Goal: Transaction & Acquisition: Purchase product/service

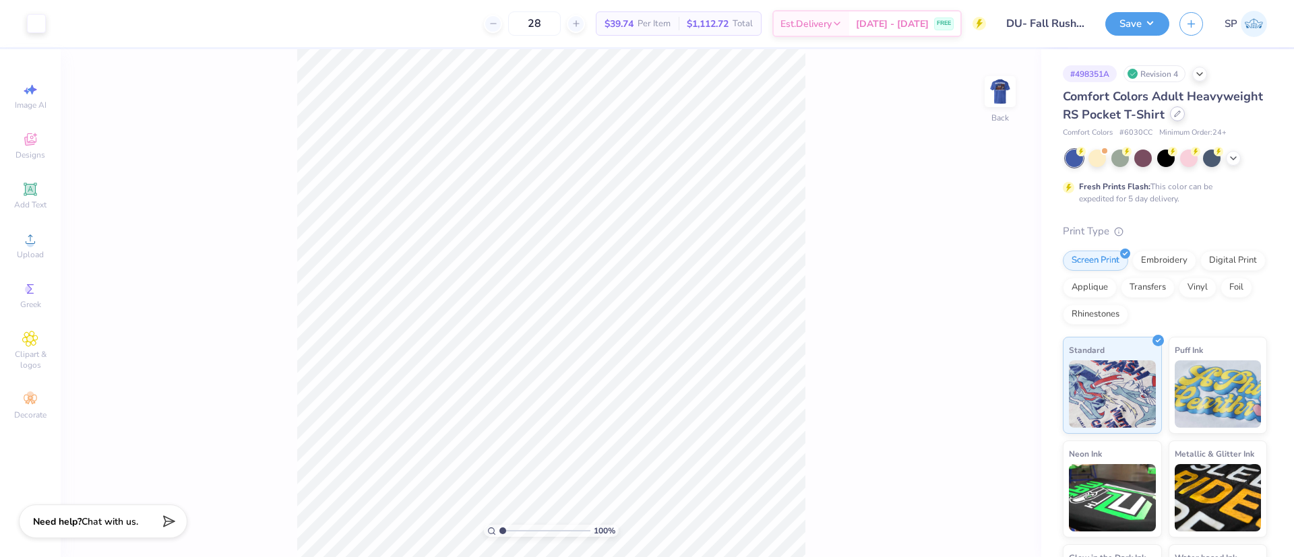
click at [1174, 117] on icon at bounding box center [1177, 114] width 7 height 7
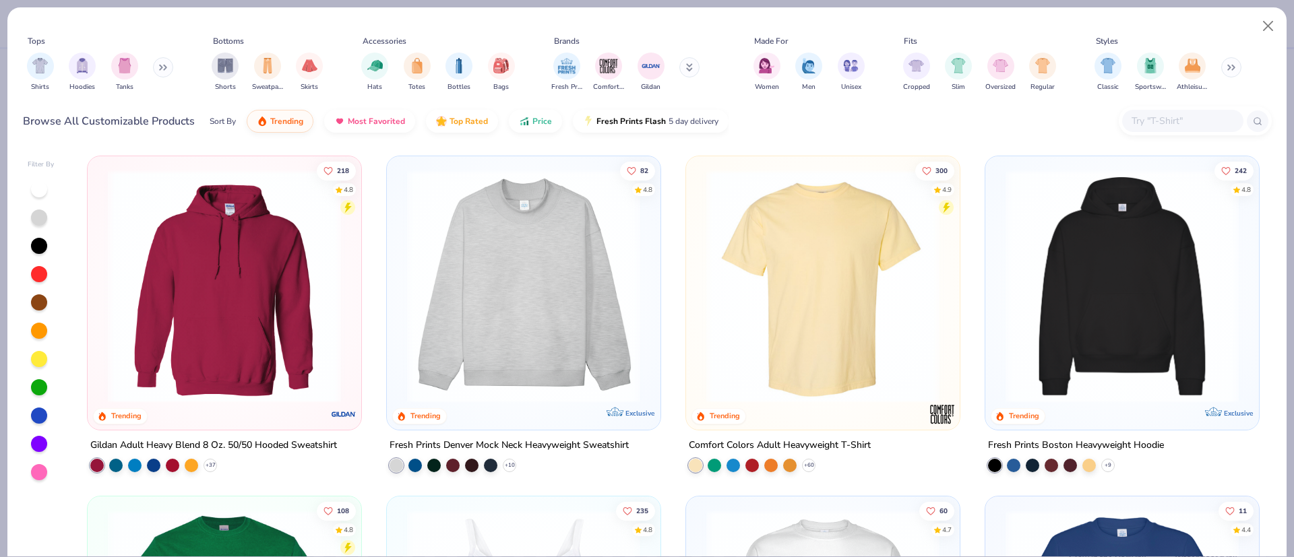
click at [1154, 115] on input "text" at bounding box center [1182, 120] width 104 height 15
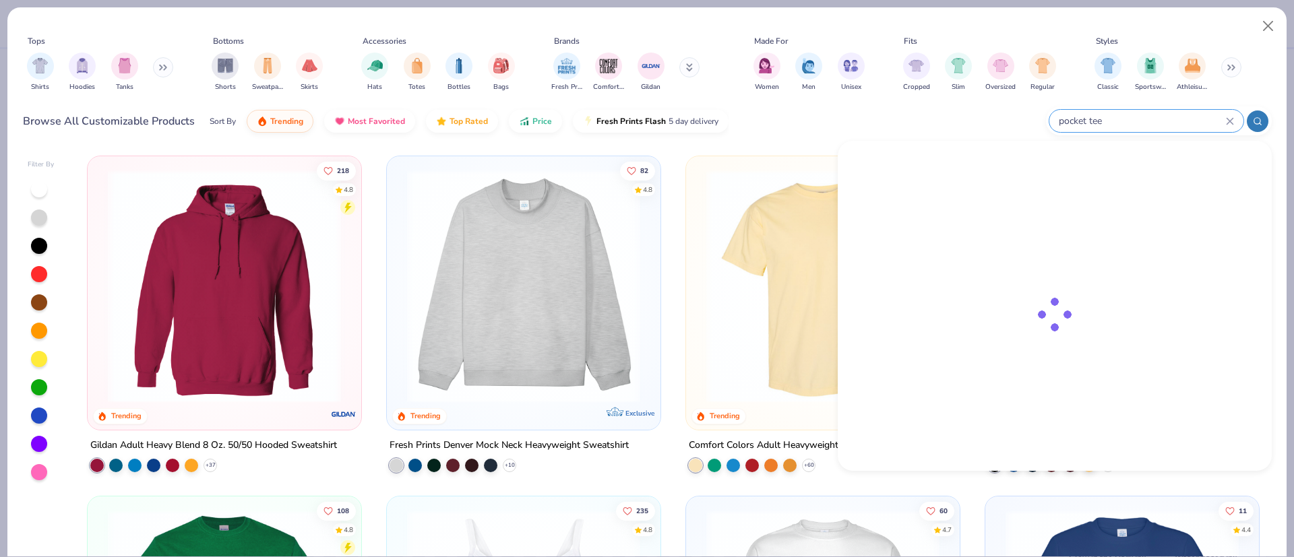
type input "pocket tee"
drag, startPoint x: 1117, startPoint y: 119, endPoint x: 1047, endPoint y: 120, distance: 70.1
click at [1047, 120] on div "pocket tee" at bounding box center [1159, 120] width 226 height 29
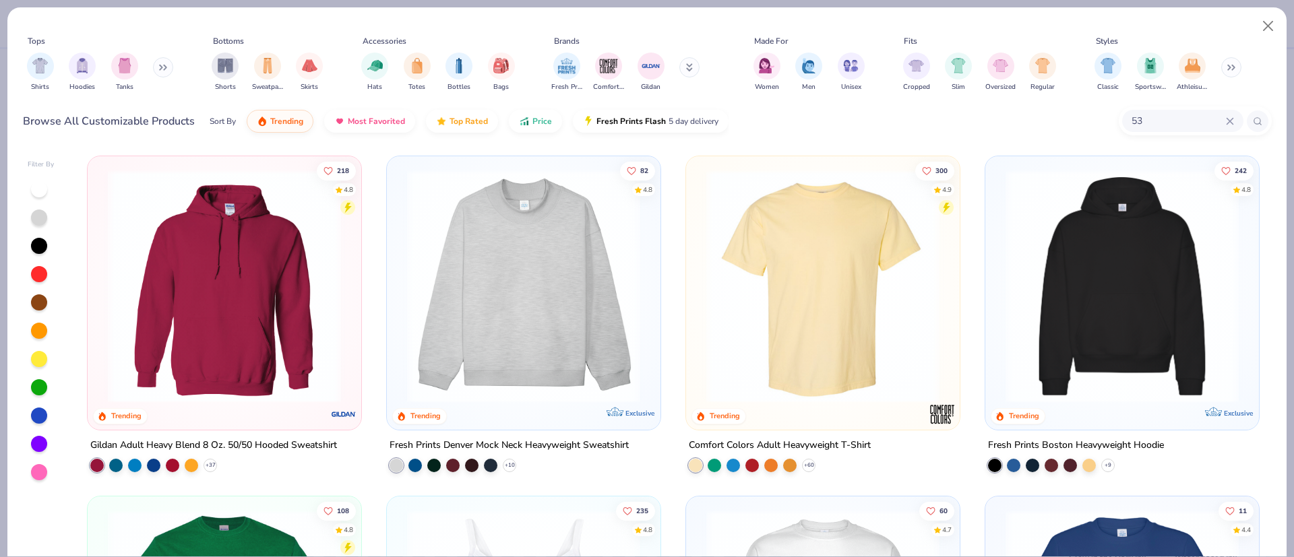
type input "5"
click at [43, 68] on img "filter for Shirts" at bounding box center [39, 64] width 15 height 15
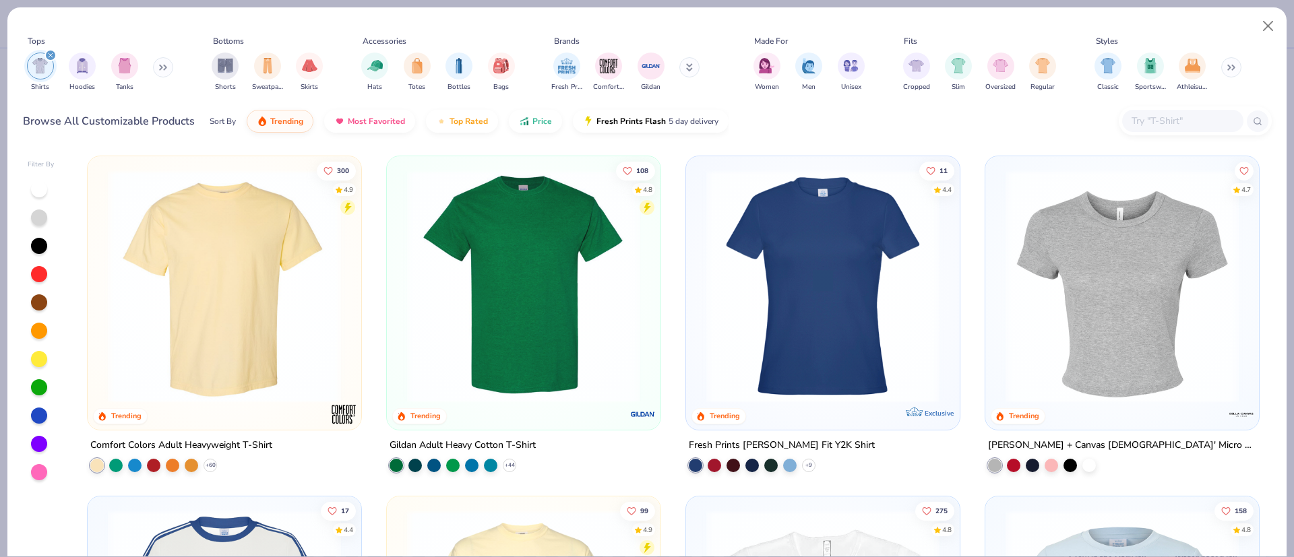
click at [1152, 121] on input "text" at bounding box center [1182, 120] width 104 height 15
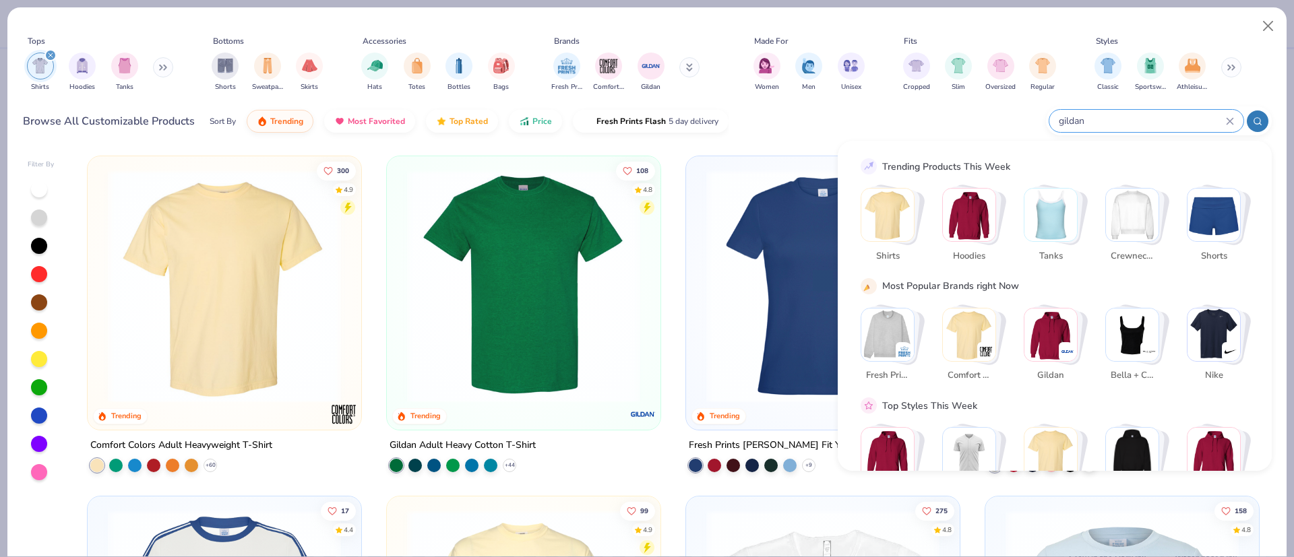
type input "gildan"
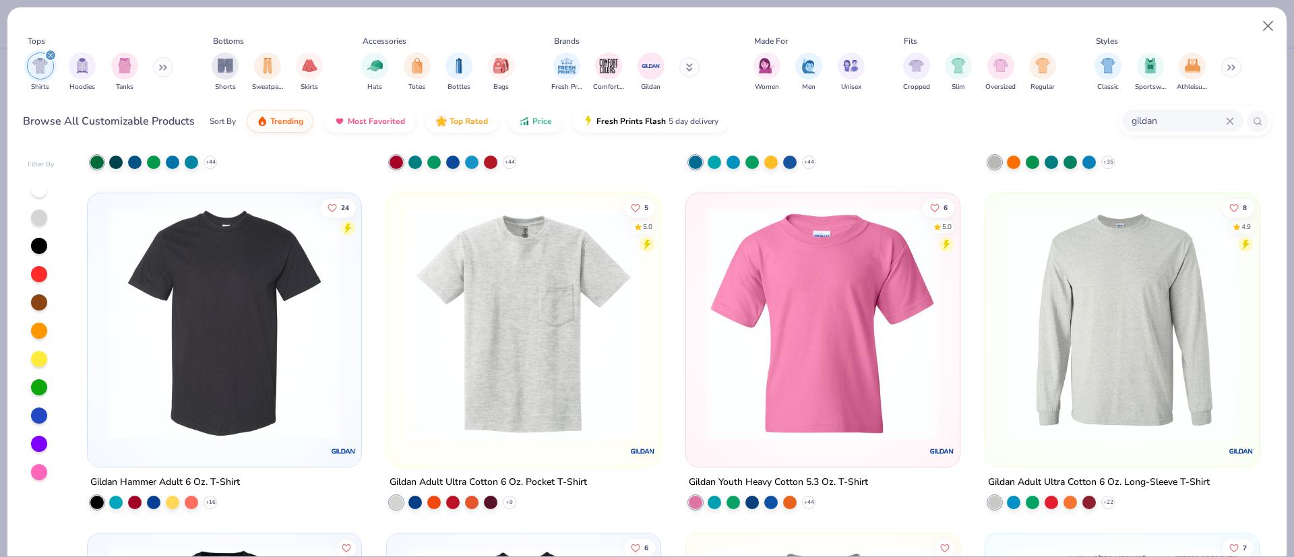
scroll to position [404, 0]
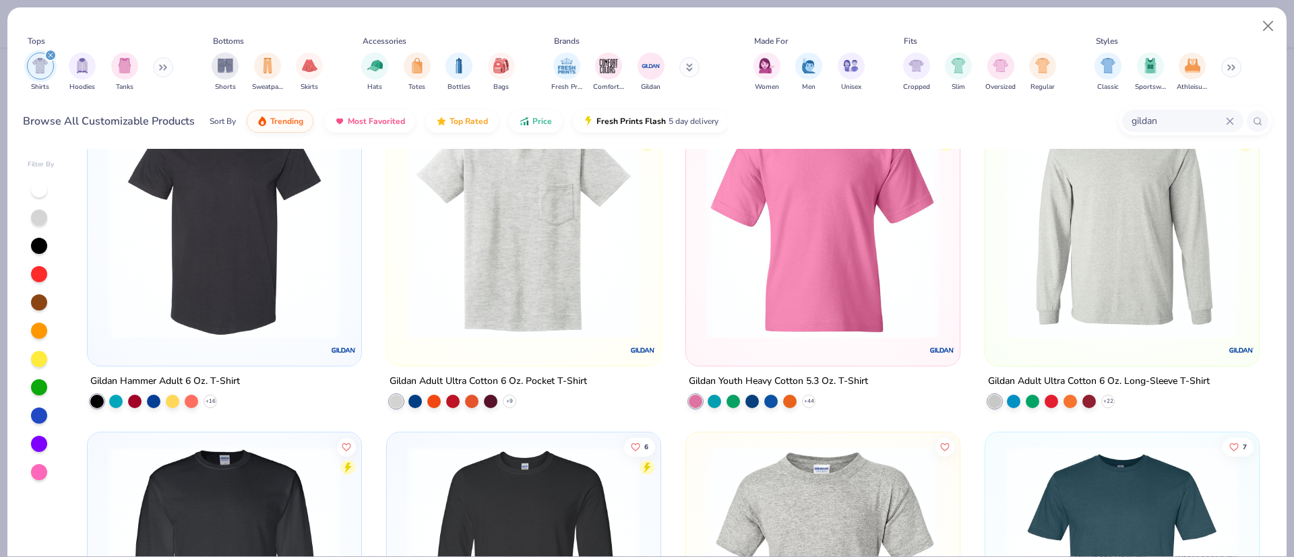
click at [499, 390] on div "Gildan Adult Ultra Cotton 6 Oz. Pocket T-Shirt + 9" at bounding box center [523, 390] width 275 height 35
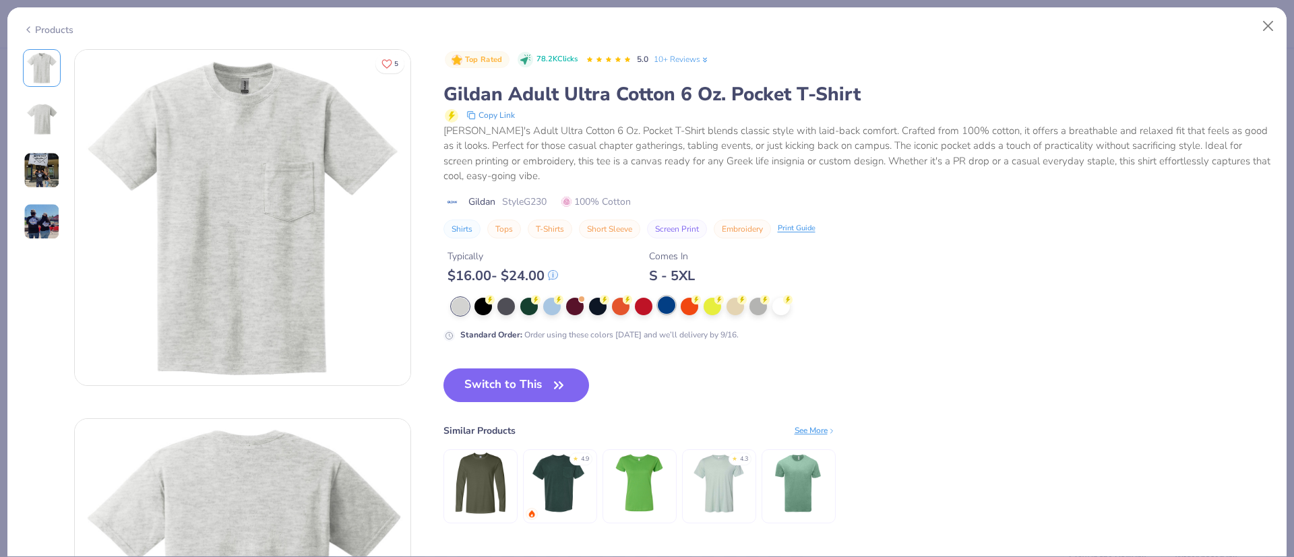
click at [663, 307] on div at bounding box center [667, 305] width 18 height 18
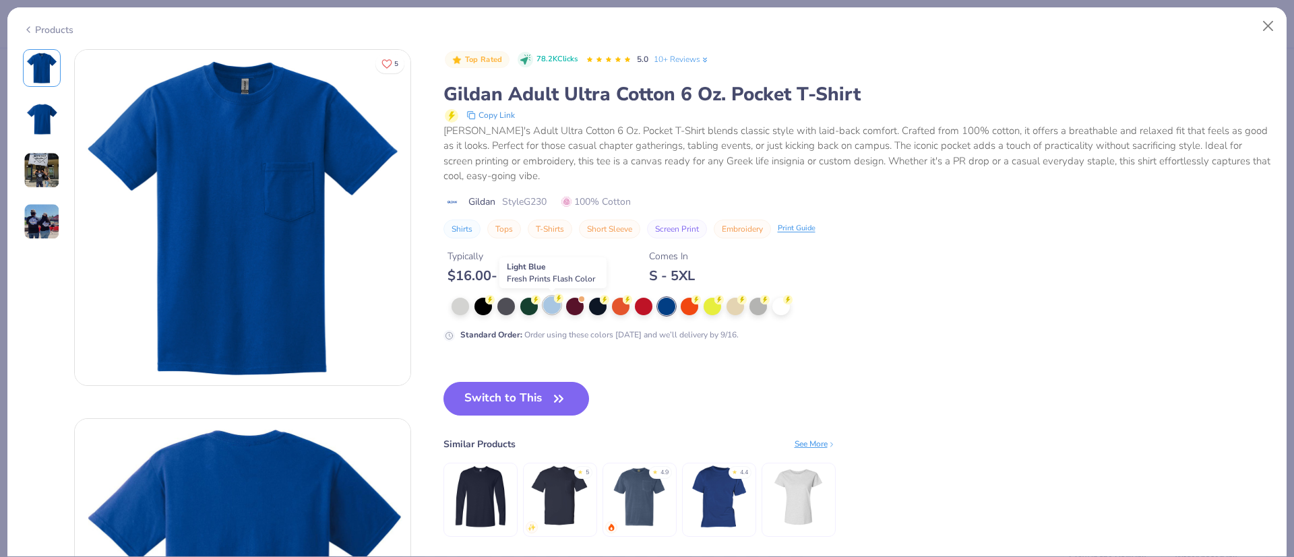
click at [549, 311] on div at bounding box center [552, 305] width 18 height 18
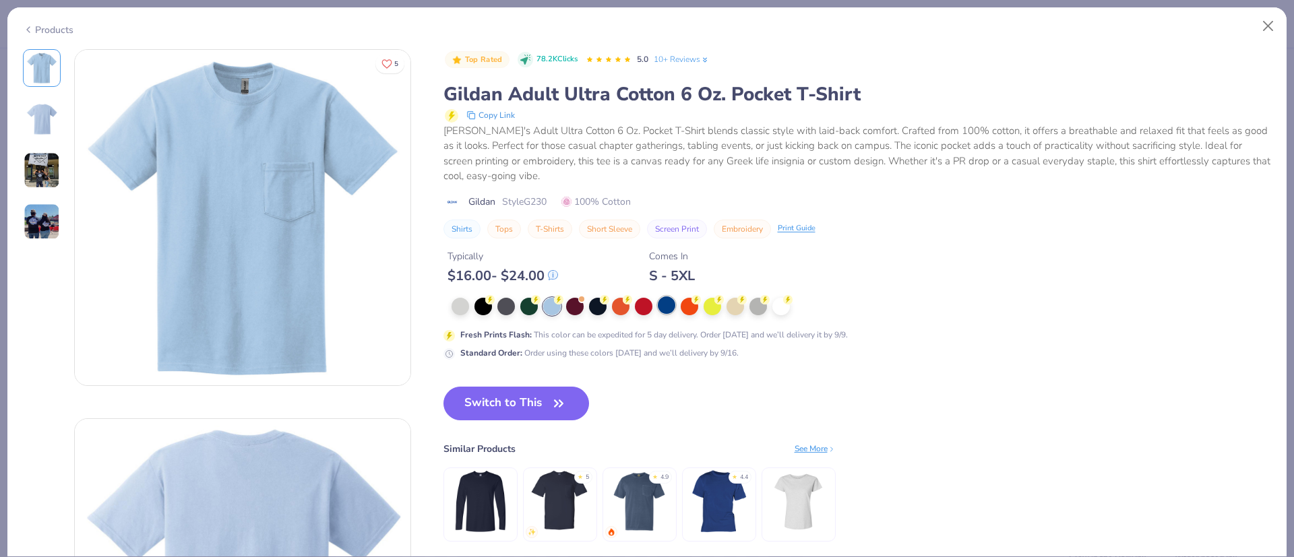
click at [662, 301] on div at bounding box center [667, 305] width 18 height 18
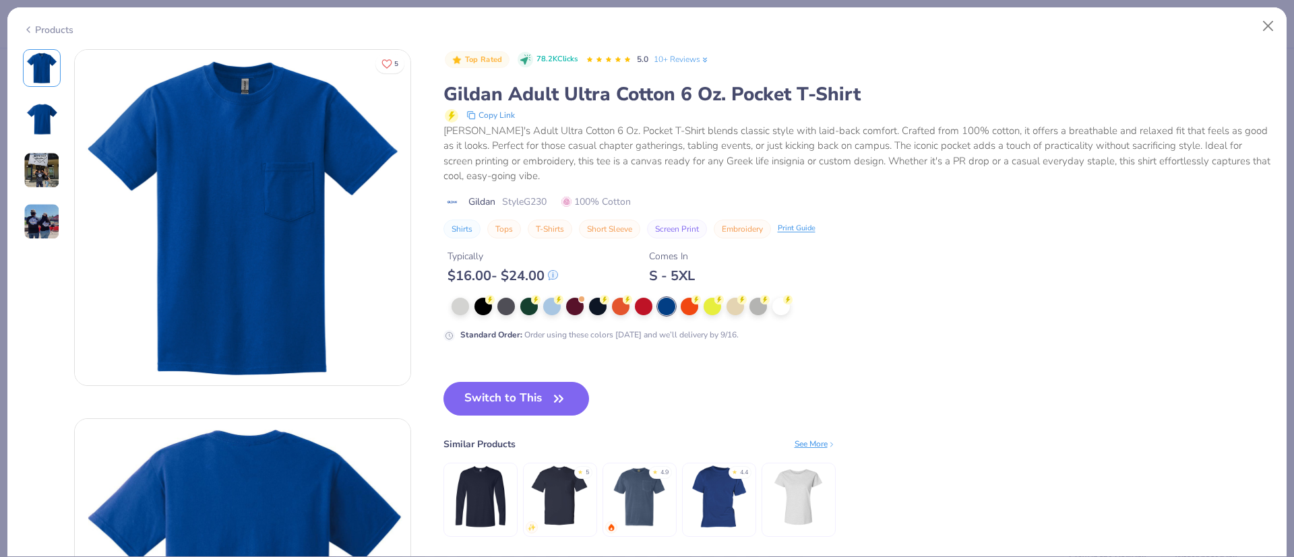
click at [541, 400] on button "Switch to This" at bounding box center [516, 399] width 146 height 34
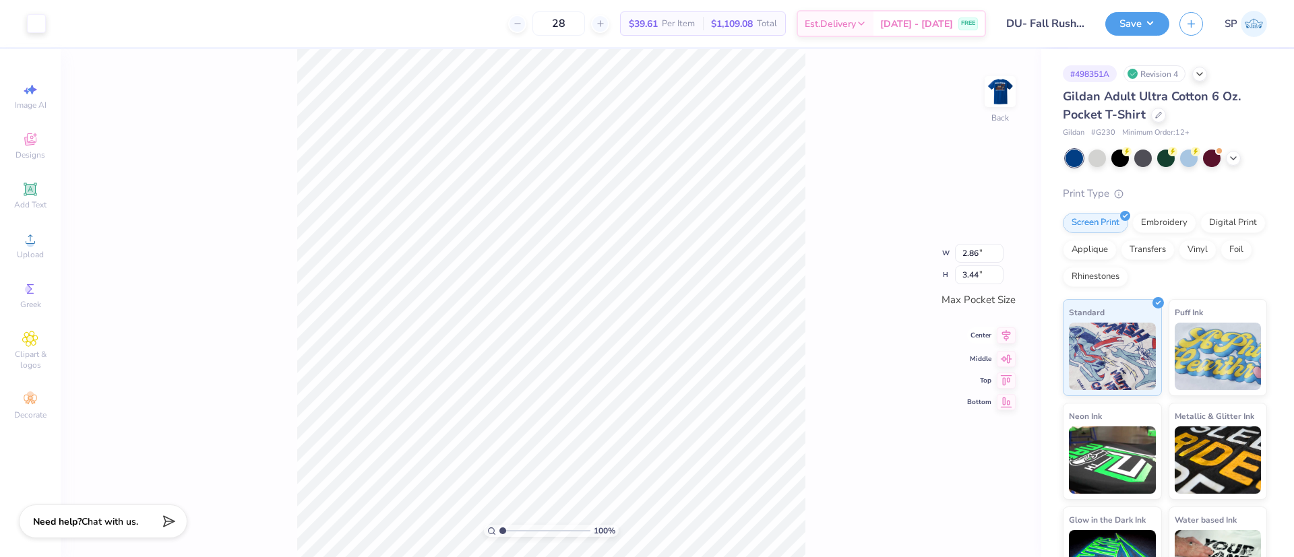
click at [1011, 337] on icon at bounding box center [1006, 335] width 19 height 16
click at [1002, 85] on img at bounding box center [1000, 92] width 54 height 54
click at [983, 303] on input "2.24" at bounding box center [991, 300] width 49 height 19
type input "3.00"
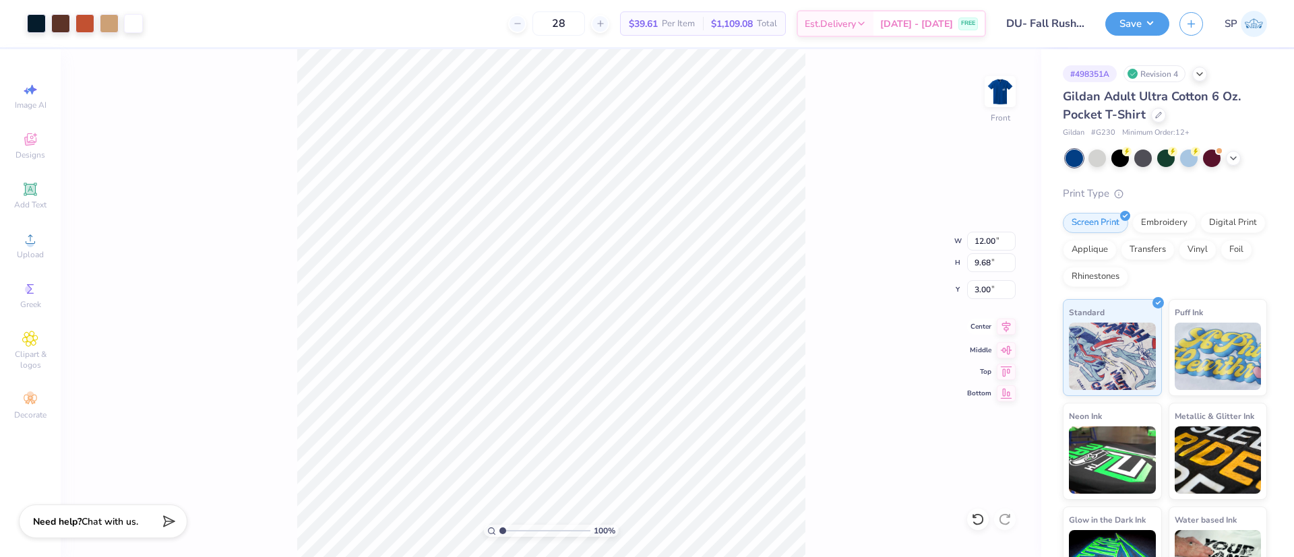
click at [1007, 329] on icon at bounding box center [1006, 327] width 19 height 16
click at [1003, 94] on img at bounding box center [1000, 92] width 54 height 54
click at [986, 521] on div at bounding box center [978, 520] width 22 height 22
click at [985, 521] on div "100 % Back" at bounding box center [551, 303] width 980 height 508
click at [974, 521] on div "100 % Back" at bounding box center [551, 303] width 980 height 508
